Goal: Transaction & Acquisition: Book appointment/travel/reservation

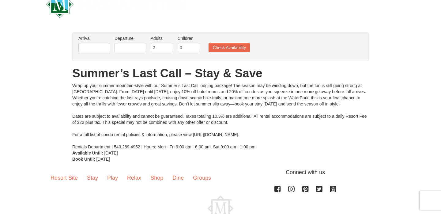
scroll to position [8, 0]
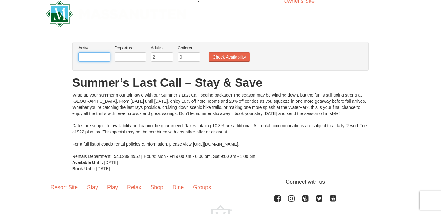
click at [101, 57] on input "text" at bounding box center [94, 56] width 32 height 9
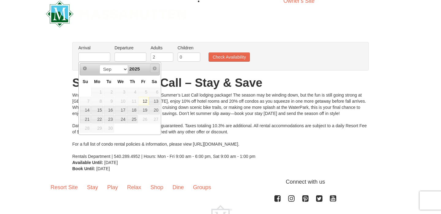
click at [154, 69] on span "Next" at bounding box center [154, 68] width 5 height 5
click at [113, 69] on select "Sep" at bounding box center [113, 69] width 28 height 9
click at [155, 102] on link "13" at bounding box center [154, 101] width 10 height 9
type input "[DATE]"
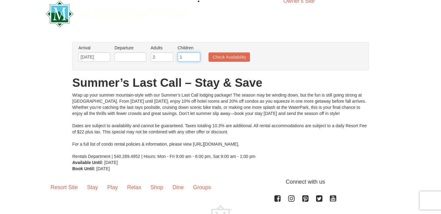
click at [194, 56] on input "1" at bounding box center [189, 56] width 23 height 9
click at [194, 56] on input "2" at bounding box center [189, 56] width 23 height 9
click at [194, 56] on input "3" at bounding box center [189, 56] width 23 height 9
click at [194, 56] on input "4" at bounding box center [189, 56] width 23 height 9
type input "5"
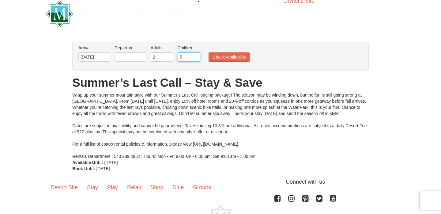
click at [194, 56] on input "5" at bounding box center [189, 56] width 23 height 9
click at [169, 56] on input "3" at bounding box center [162, 56] width 23 height 9
type input "4"
click at [169, 56] on input "4" at bounding box center [162, 56] width 23 height 9
click at [223, 61] on button "Check Availability" at bounding box center [228, 56] width 41 height 9
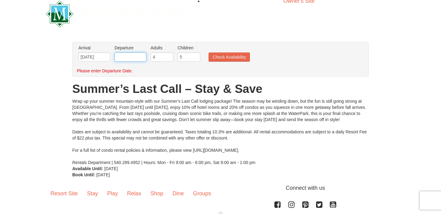
click at [128, 61] on input "text" at bounding box center [130, 56] width 32 height 9
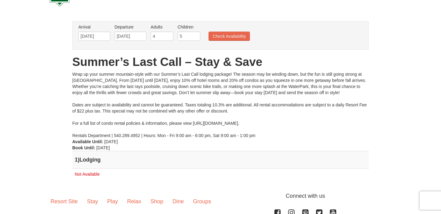
scroll to position [28, 0]
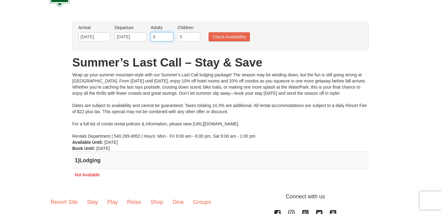
click at [167, 38] on input "3" at bounding box center [162, 36] width 23 height 9
type input "2"
click at [167, 38] on input "2" at bounding box center [162, 36] width 23 height 9
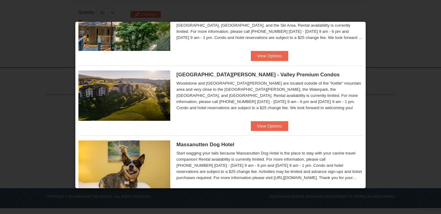
scroll to position [324, 0]
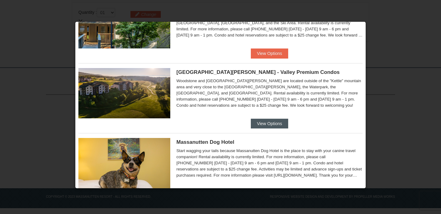
click at [267, 123] on button "View Options" at bounding box center [269, 123] width 37 height 10
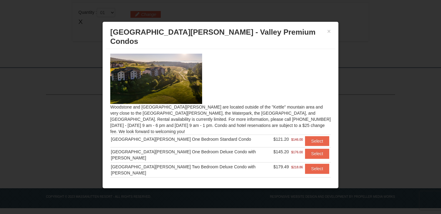
click at [309, 178] on button "Select" at bounding box center [317, 183] width 24 height 10
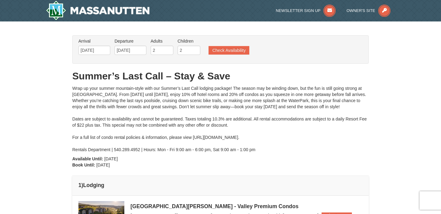
scroll to position [0, 0]
